Goal: Obtain resource: Obtain resource

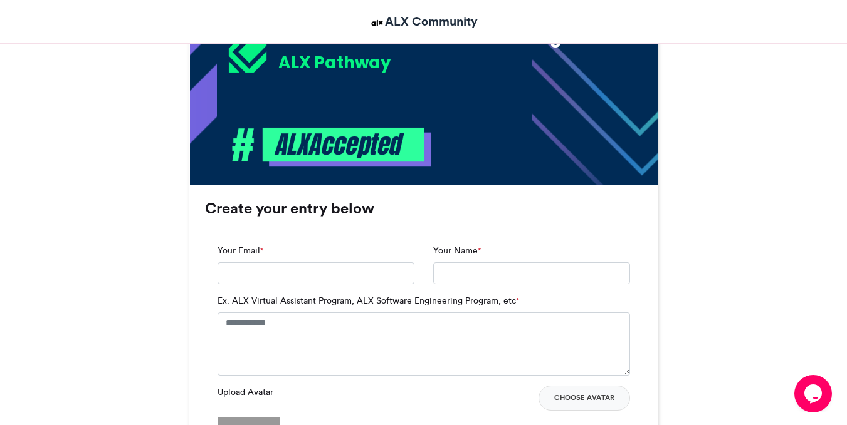
scroll to position [682, 0]
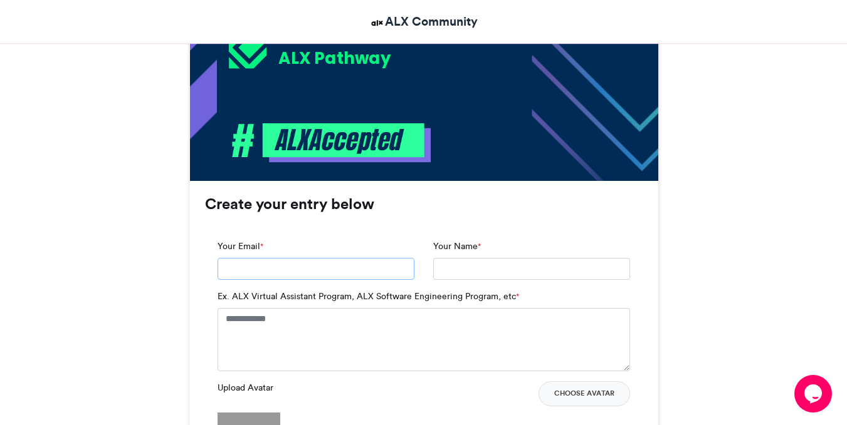
click at [292, 276] on input "Your Email *" at bounding box center [315, 269] width 197 height 23
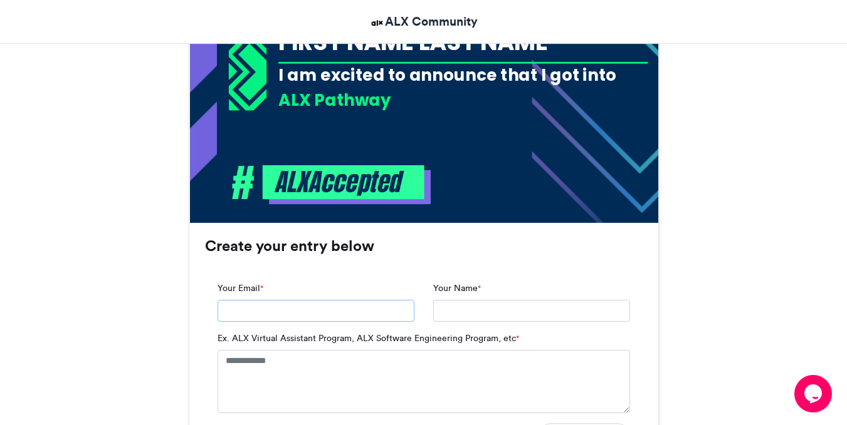
scroll to position [644, 0]
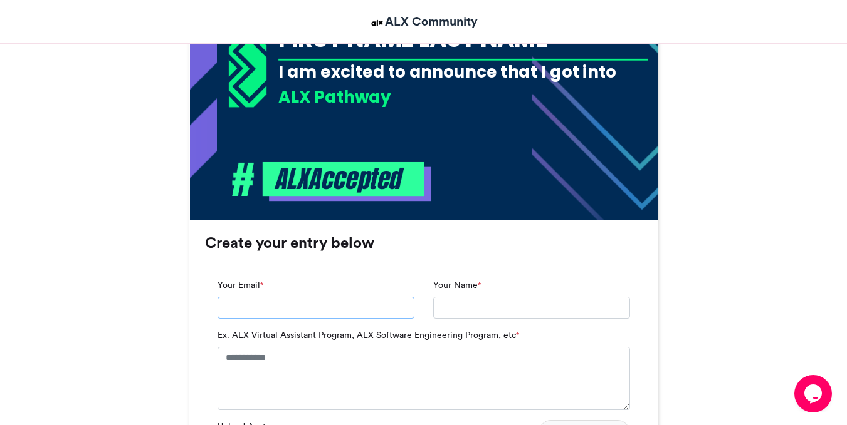
click at [295, 300] on input "Your Email *" at bounding box center [315, 308] width 197 height 23
type input "**********"
click at [465, 310] on input "Your Name *" at bounding box center [531, 308] width 197 height 23
type input "**********"
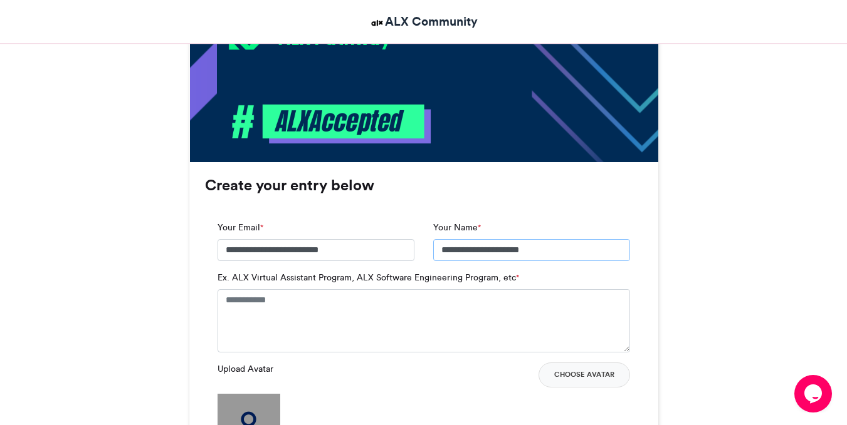
scroll to position [707, 0]
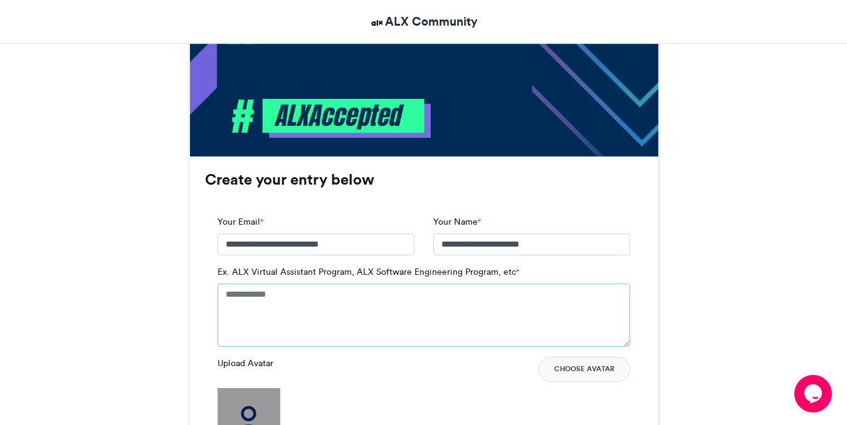
click at [449, 326] on textarea "Ex. ALX Virtual Assistant Program, ALX Software Engineering Program, etc *" at bounding box center [423, 315] width 412 height 63
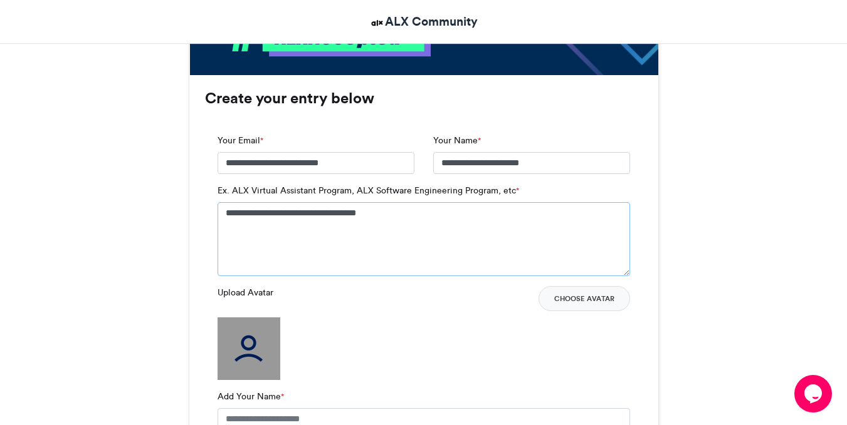
scroll to position [872, 0]
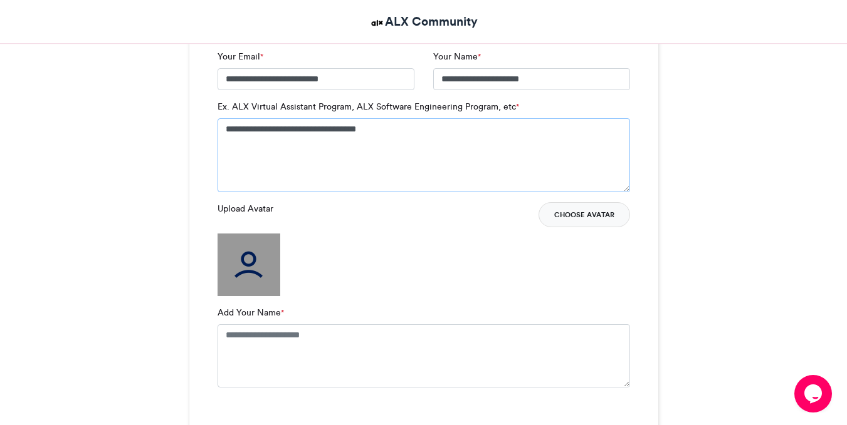
type textarea "**********"
click at [568, 211] on button "Choose Avatar" at bounding box center [583, 214] width 91 height 25
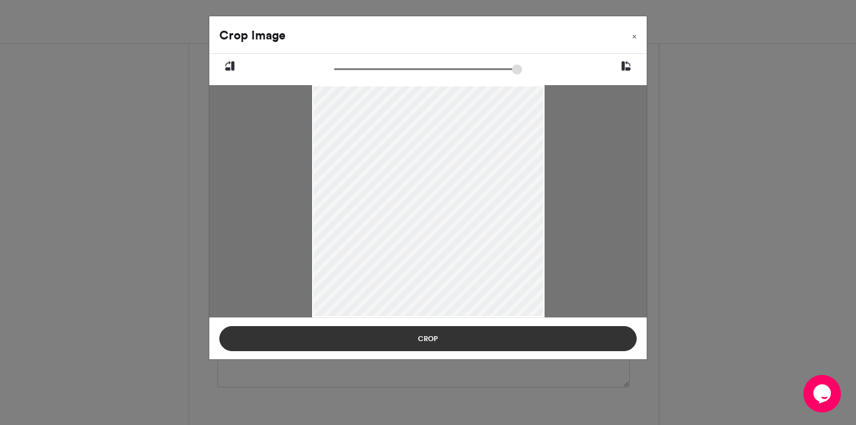
drag, startPoint x: 377, startPoint y: 207, endPoint x: 392, endPoint y: 345, distance: 138.7
click at [382, 239] on div at bounding box center [428, 233] width 232 height 498
click at [392, 343] on button "Crop" at bounding box center [427, 338] width 417 height 25
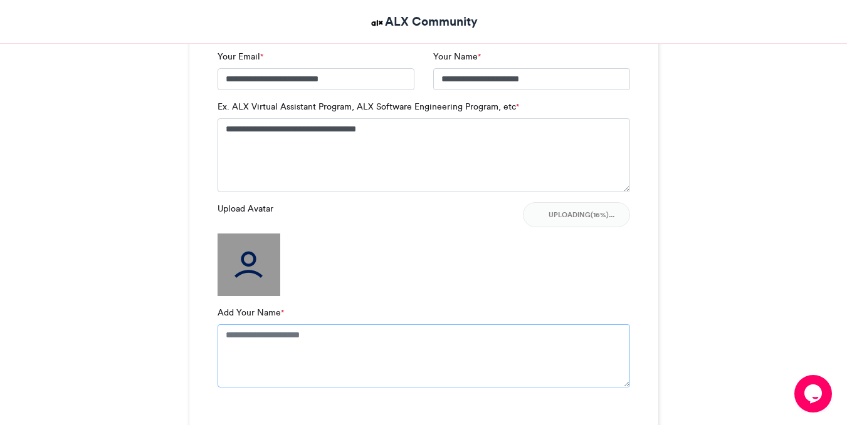
click at [306, 338] on textarea "Add Your Name *" at bounding box center [423, 356] width 412 height 63
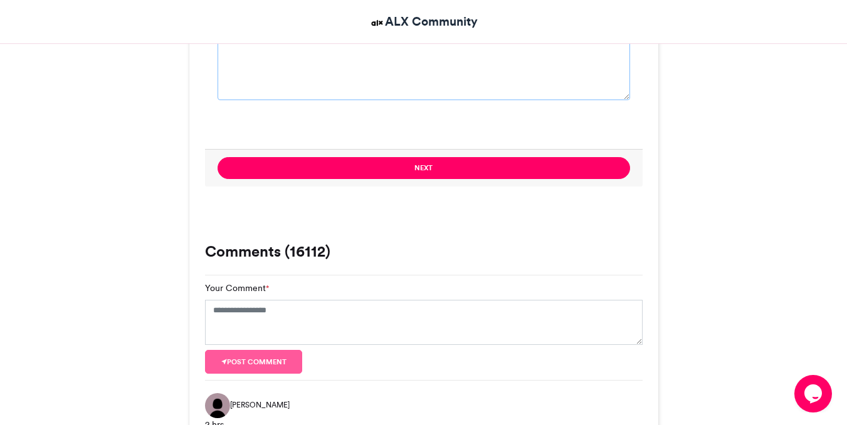
scroll to position [1165, 0]
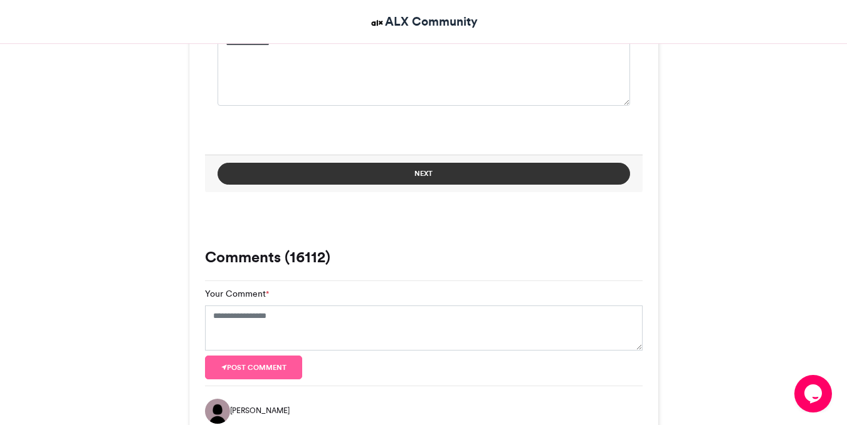
click at [312, 177] on button "Next" at bounding box center [423, 174] width 412 height 22
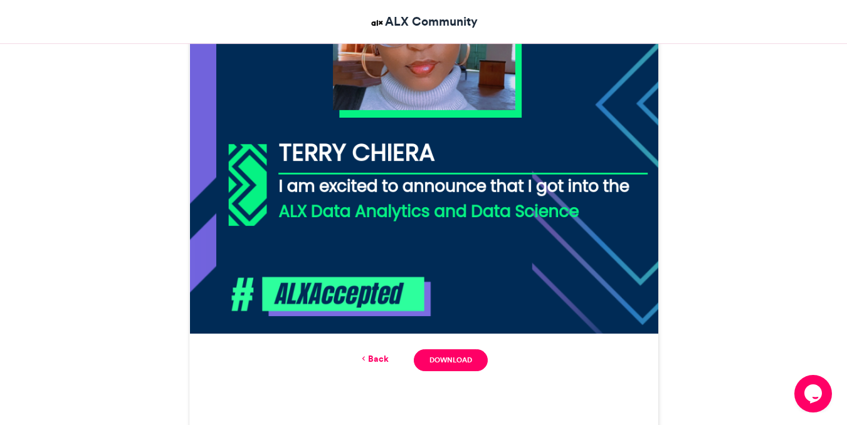
scroll to position [531, 0]
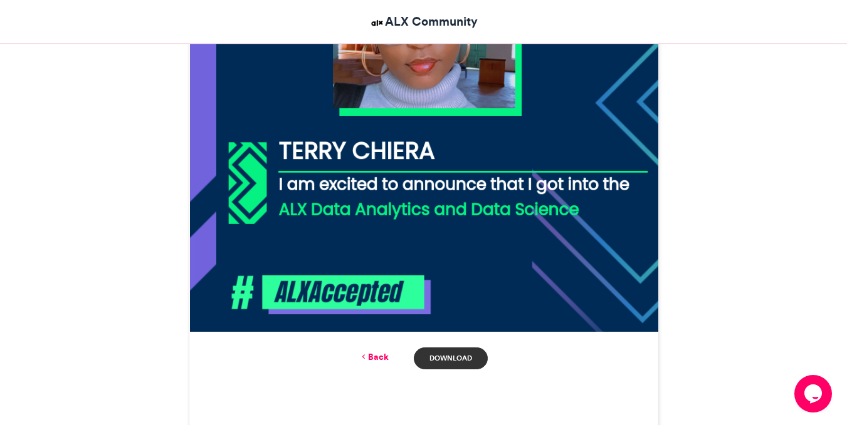
click at [455, 363] on link "Download" at bounding box center [450, 359] width 73 height 22
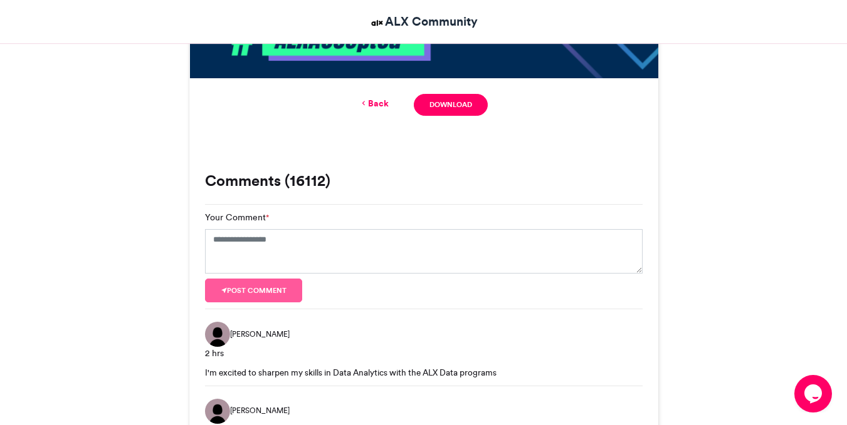
scroll to position [736, 0]
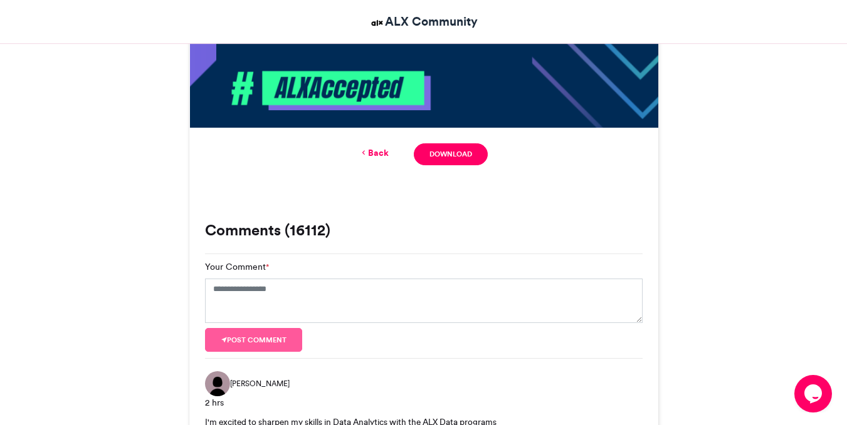
click at [370, 148] on link "Back" at bounding box center [373, 153] width 29 height 13
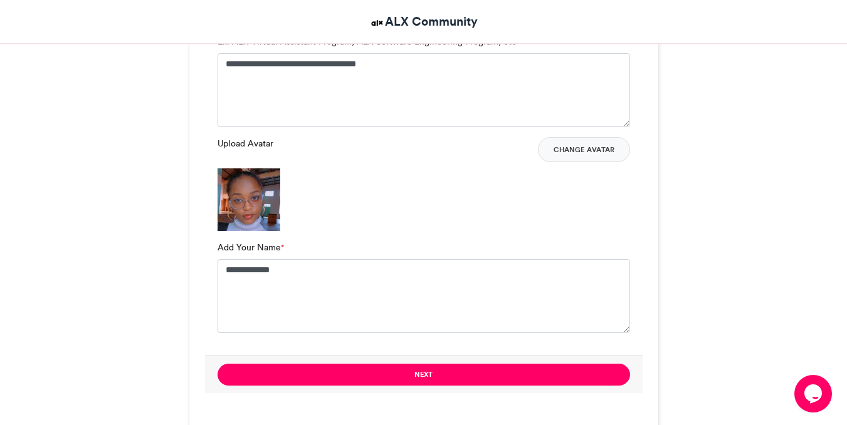
scroll to position [937, 0]
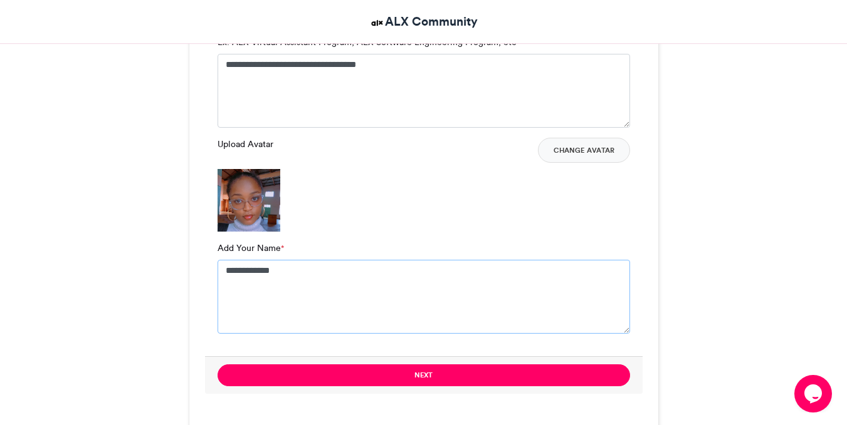
drag, startPoint x: 297, startPoint y: 272, endPoint x: 231, endPoint y: 276, distance: 66.5
click at [231, 276] on textarea "**********" at bounding box center [423, 297] width 412 height 74
type textarea "**********"
click at [590, 147] on button "Change Avatar" at bounding box center [584, 150] width 92 height 25
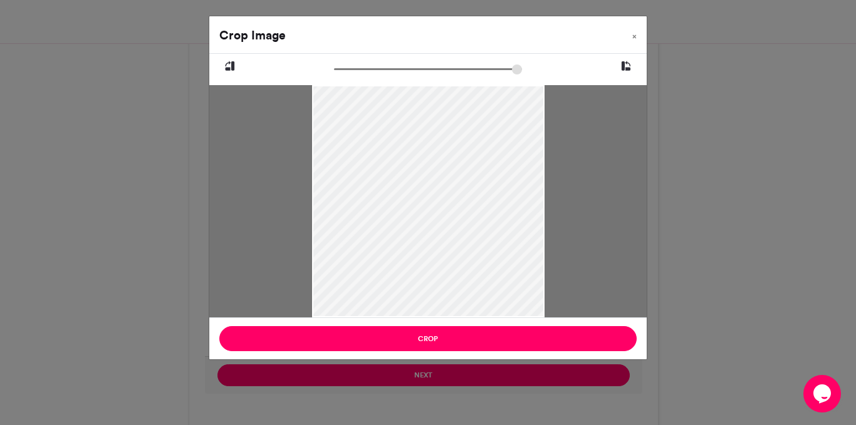
drag, startPoint x: 309, startPoint y: 162, endPoint x: 380, endPoint y: 182, distance: 74.2
click at [380, 182] on div at bounding box center [428, 231] width 232 height 498
click at [395, 209] on div at bounding box center [428, 234] width 232 height 498
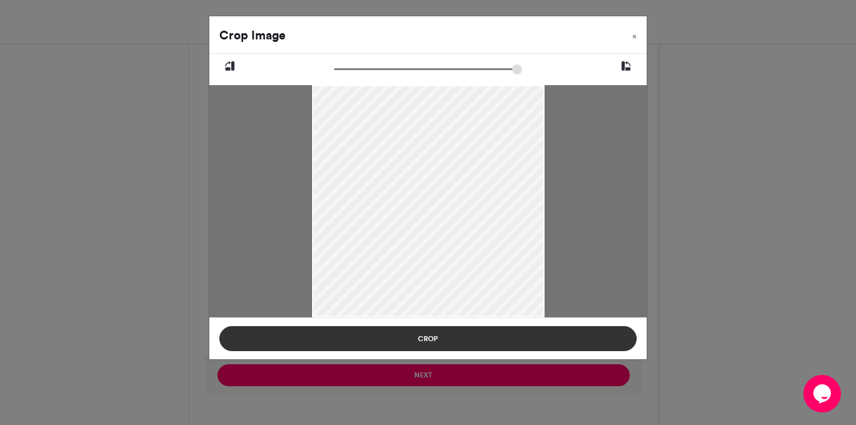
click at [401, 332] on button "Crop" at bounding box center [427, 338] width 417 height 25
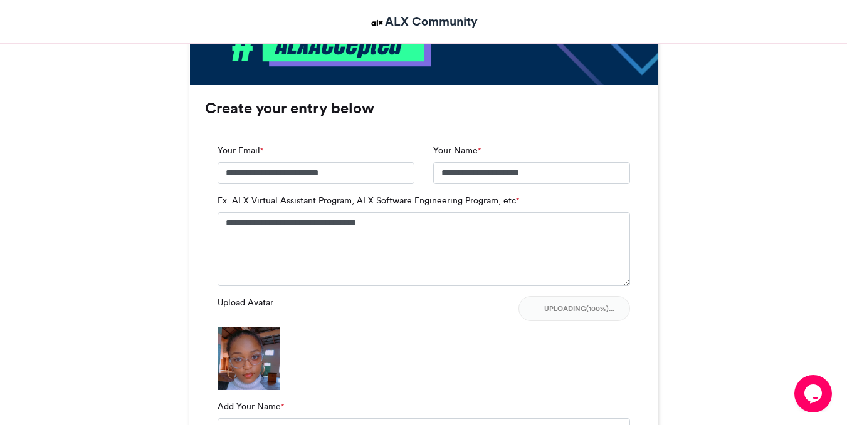
scroll to position [791, 0]
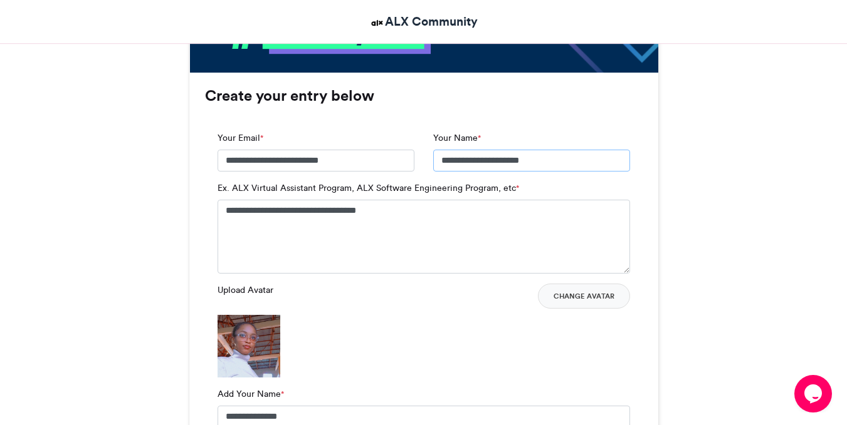
click at [568, 160] on input "**********" at bounding box center [531, 161] width 197 height 23
type input "*"
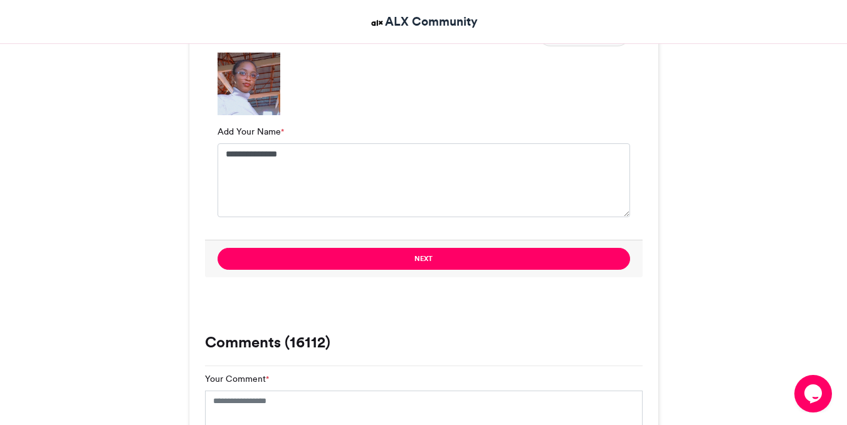
scroll to position [1054, 0]
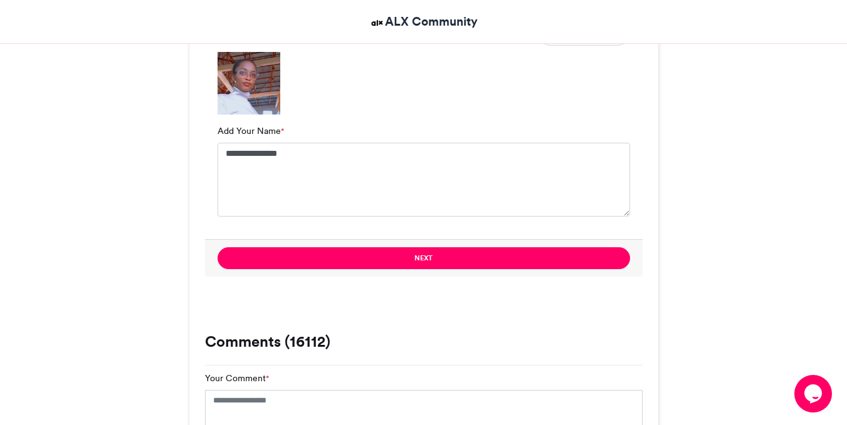
type input "**********"
drag, startPoint x: 297, startPoint y: 153, endPoint x: 258, endPoint y: 156, distance: 39.0
click at [258, 156] on textarea "**********" at bounding box center [423, 180] width 412 height 74
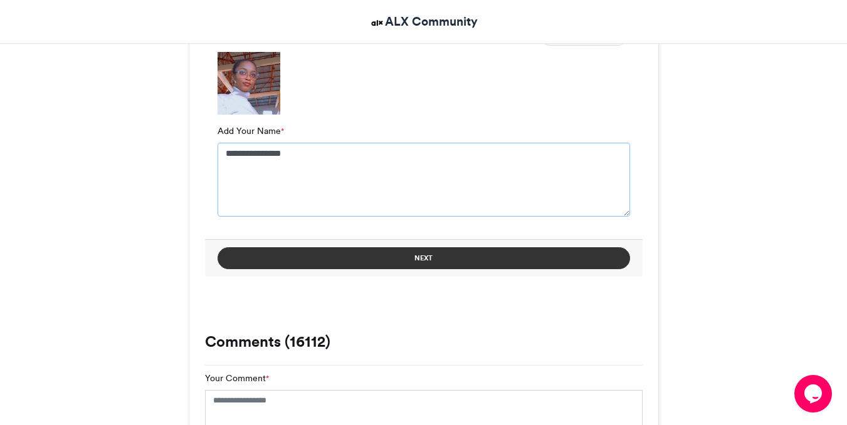
type textarea "**********"
click at [320, 251] on button "Next" at bounding box center [423, 259] width 412 height 22
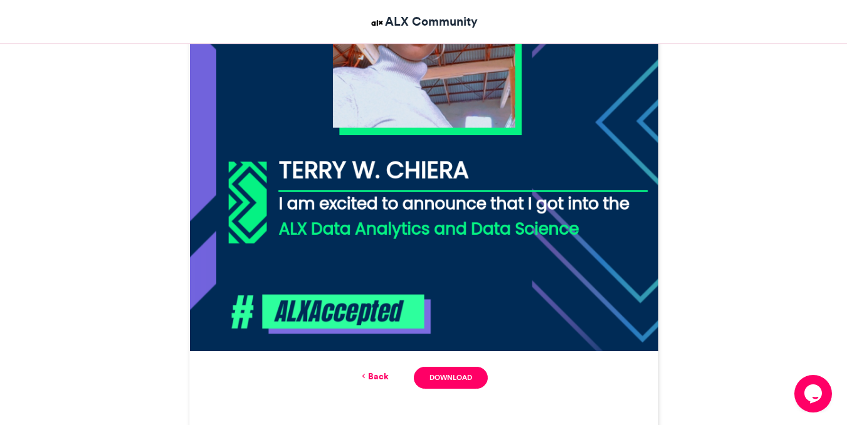
scroll to position [528, 0]
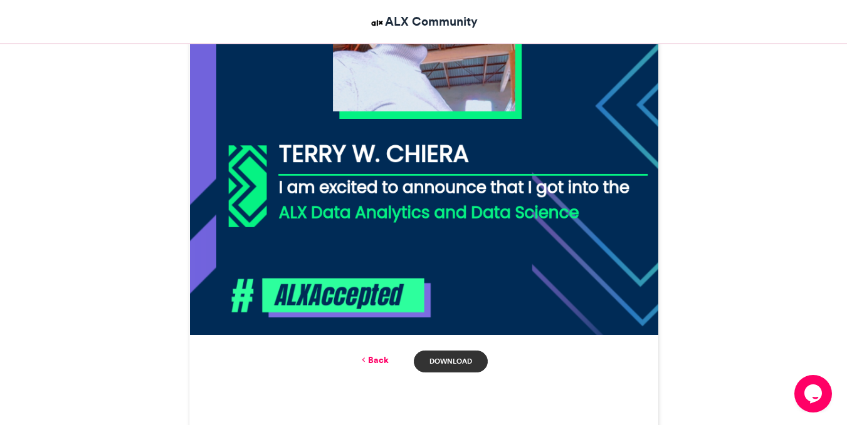
click at [448, 357] on link "Download" at bounding box center [450, 362] width 73 height 22
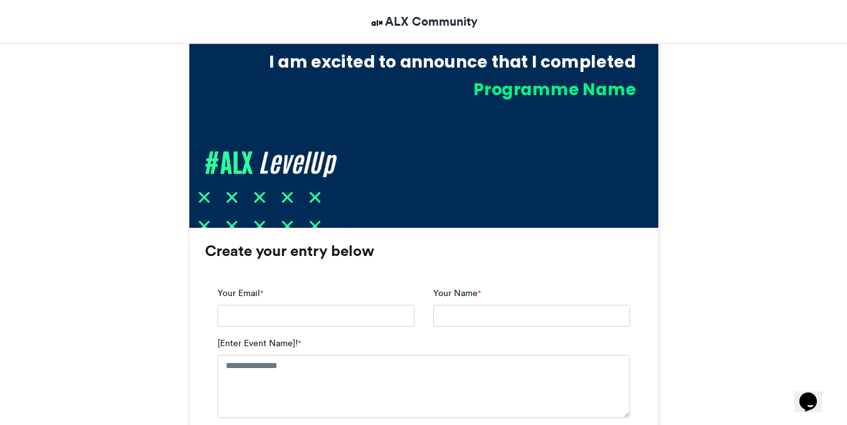
scroll to position [653, 0]
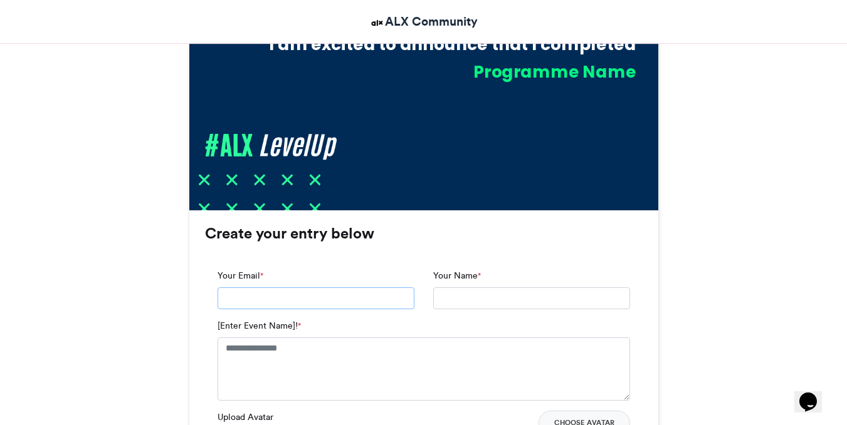
click at [280, 300] on input "Your Email *" at bounding box center [315, 299] width 197 height 23
type input "**********"
click at [464, 306] on input "Your Name *" at bounding box center [531, 299] width 197 height 23
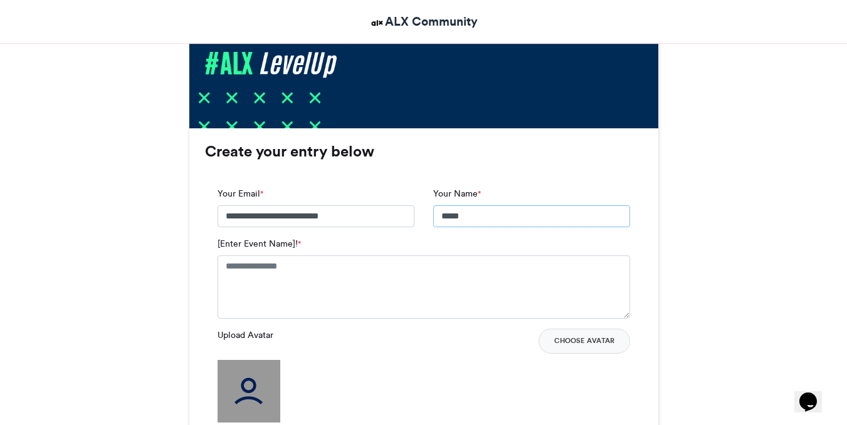
scroll to position [746, 0]
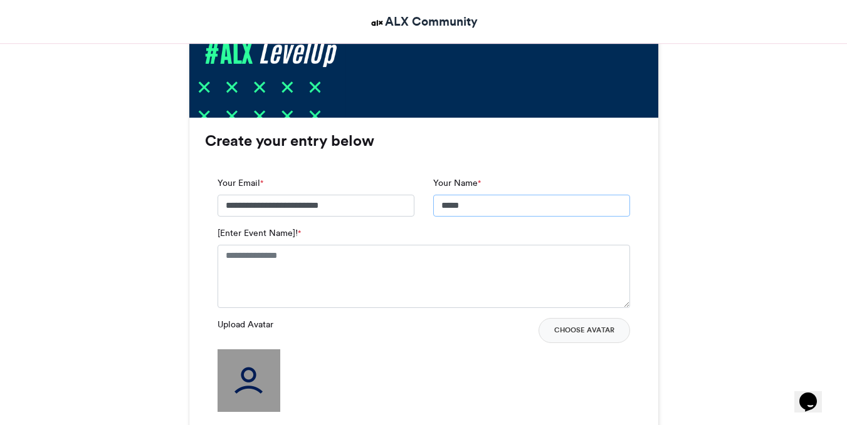
type input "*****"
click at [392, 275] on textarea "[Enter Event Name]! *" at bounding box center [423, 276] width 412 height 63
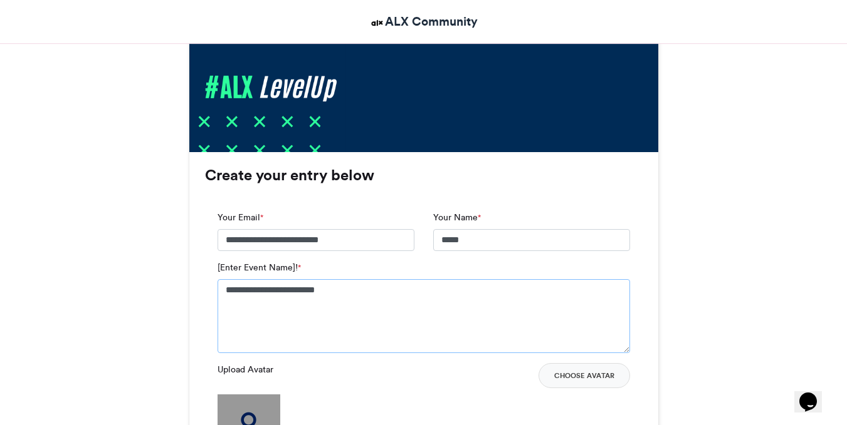
scroll to position [712, 0]
type textarea "**********"
click at [586, 377] on button "Choose Avatar" at bounding box center [583, 375] width 91 height 25
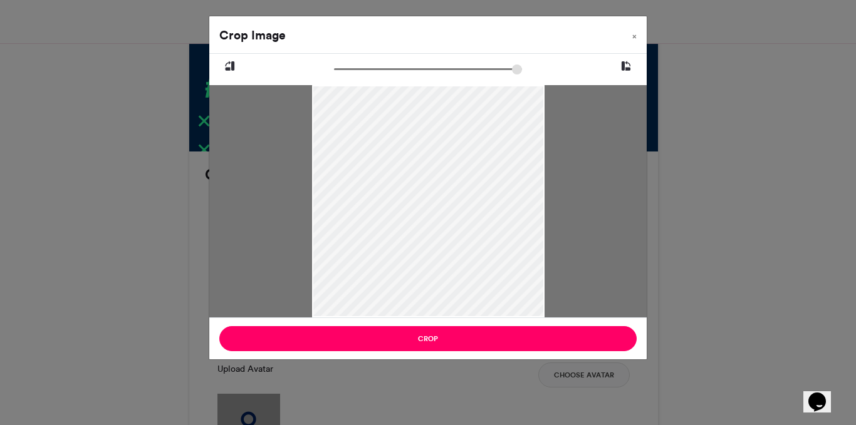
drag, startPoint x: 446, startPoint y: 223, endPoint x: 477, endPoint y: 293, distance: 76.0
click at [477, 293] on div at bounding box center [428, 271] width 232 height 498
drag, startPoint x: 477, startPoint y: 283, endPoint x: 472, endPoint y: 252, distance: 31.1
click at [472, 252] on div at bounding box center [428, 240] width 232 height 498
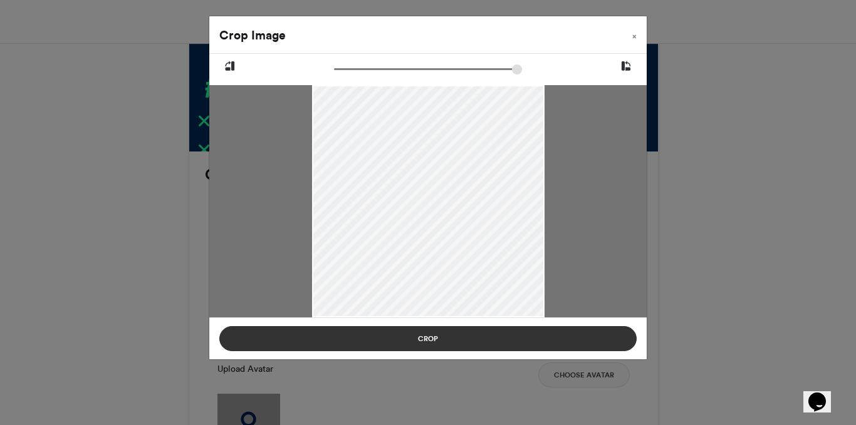
click at [464, 347] on button "Crop" at bounding box center [427, 338] width 417 height 25
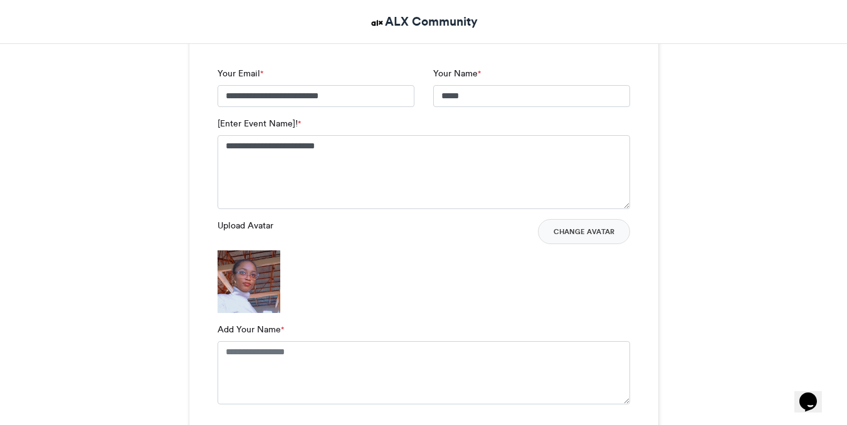
scroll to position [863, 0]
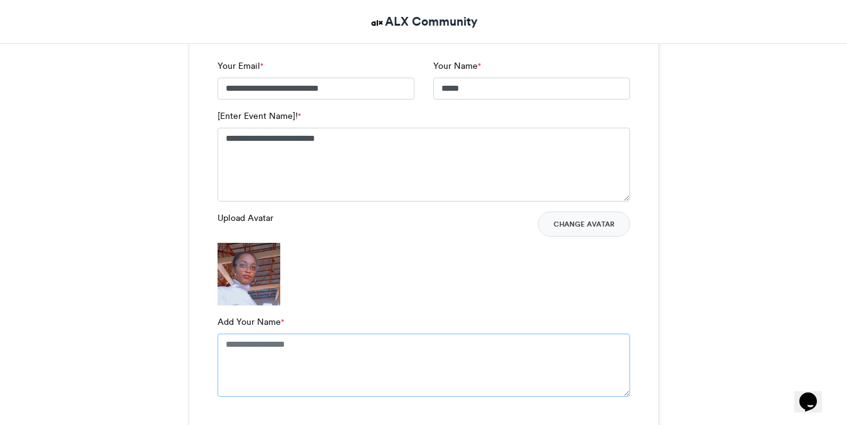
click at [464, 347] on textarea "Add Your Name *" at bounding box center [423, 365] width 412 height 63
click at [362, 360] on textarea "Add Your Name *" at bounding box center [423, 365] width 412 height 63
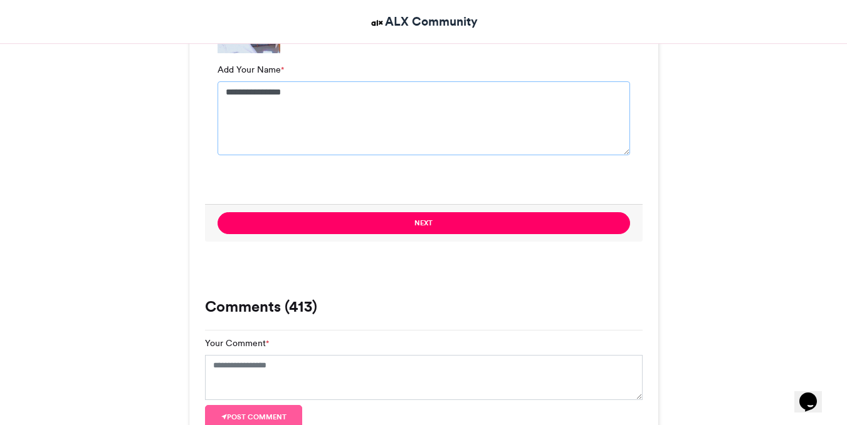
scroll to position [1155, 0]
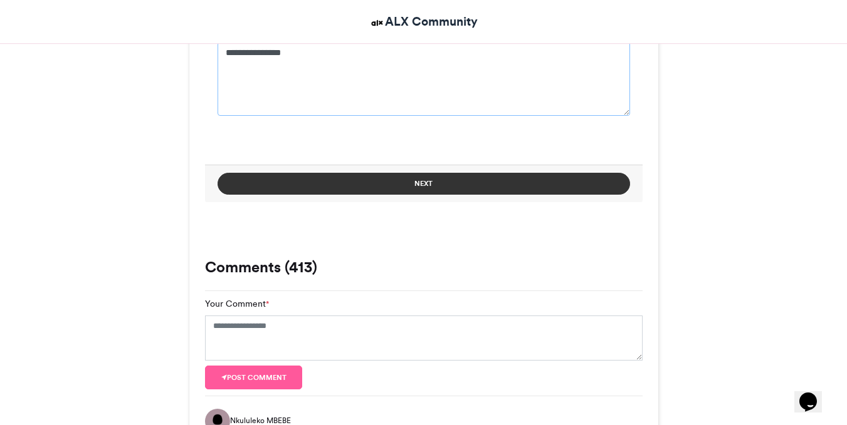
type textarea "**********"
click at [355, 191] on button "Next" at bounding box center [423, 184] width 412 height 22
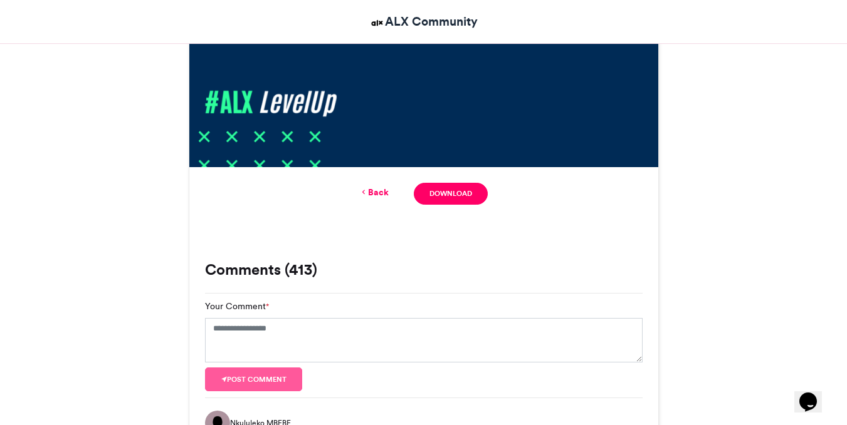
scroll to position [691, 0]
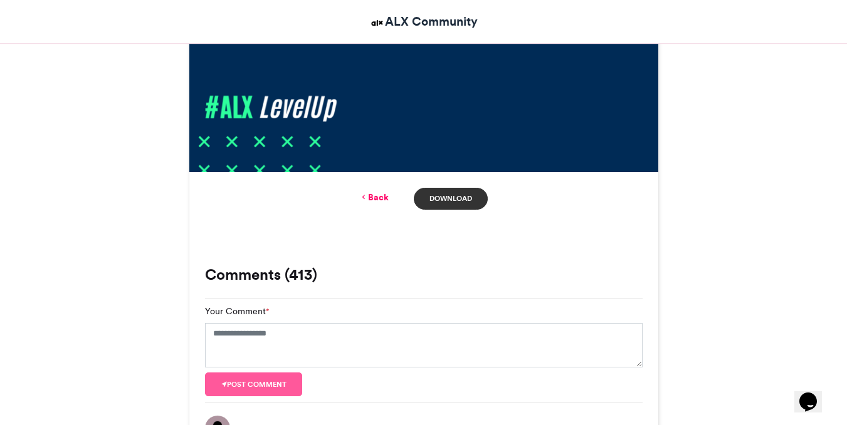
click at [481, 202] on link "Download" at bounding box center [450, 199] width 73 height 22
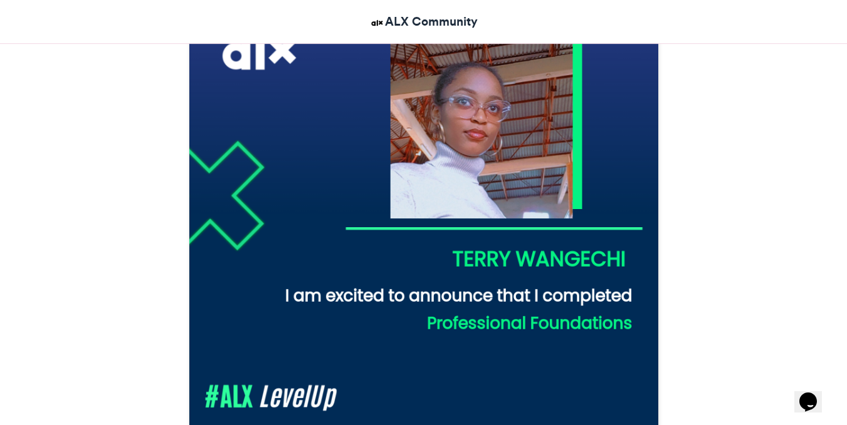
scroll to position [404, 0]
